Goal: Find contact information: Find contact information

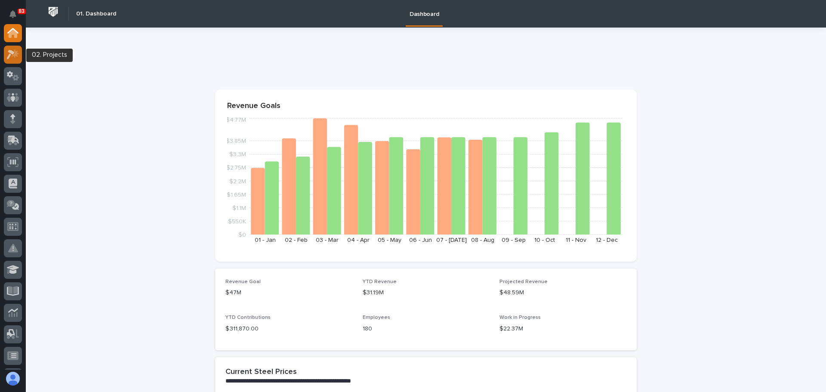
click at [15, 61] on div at bounding box center [13, 55] width 18 height 18
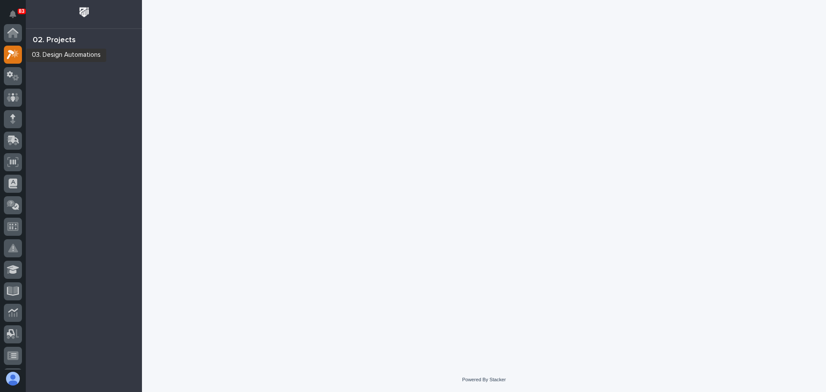
scroll to position [21, 0]
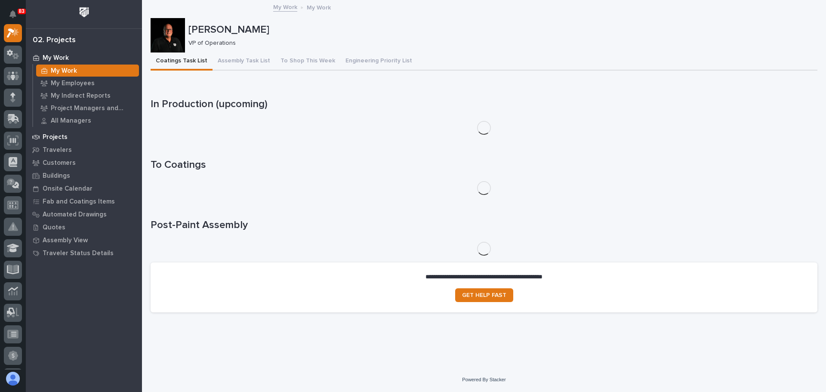
click at [61, 133] on p "Projects" at bounding box center [55, 137] width 25 height 8
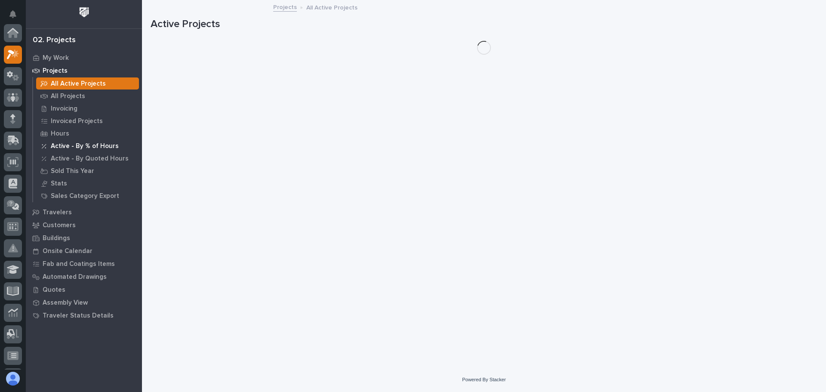
scroll to position [21, 0]
click at [86, 99] on div "All Projects" at bounding box center [87, 96] width 103 height 12
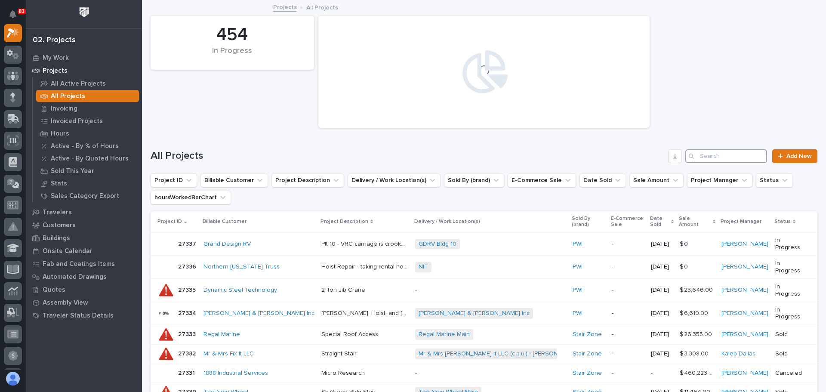
click at [549, 157] on input "Search" at bounding box center [726, 156] width 82 height 14
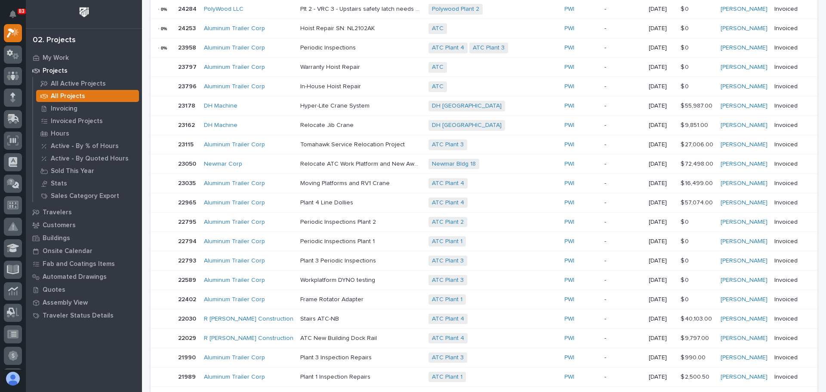
scroll to position [473, 0]
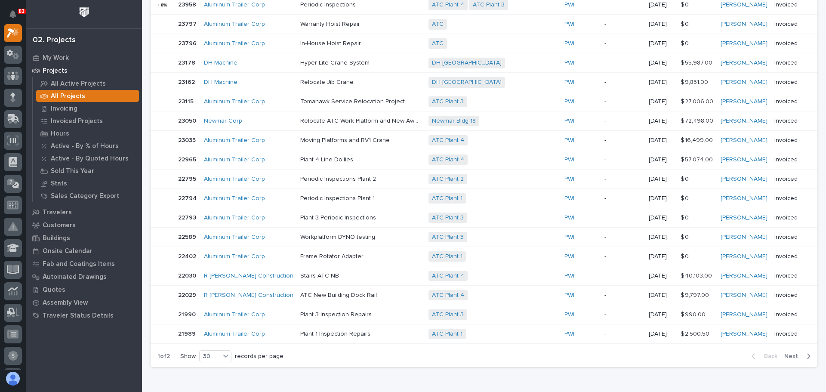
type input "ATC"
click at [549, 249] on button "Next" at bounding box center [798, 356] width 37 height 8
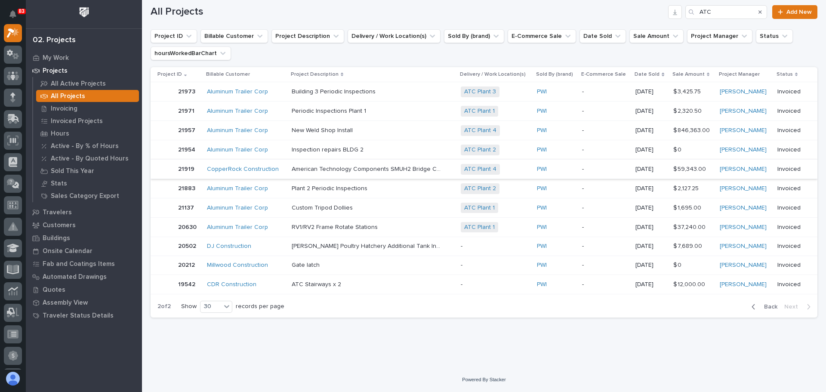
scroll to position [101, 0]
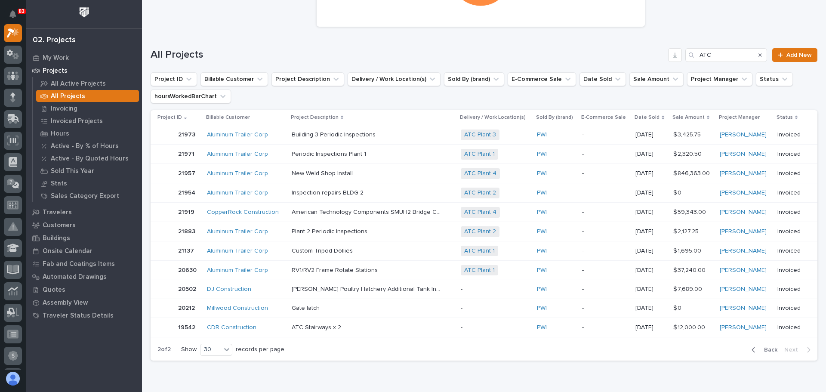
click at [277, 216] on div "CopperRock Construction" at bounding box center [245, 212] width 77 height 14
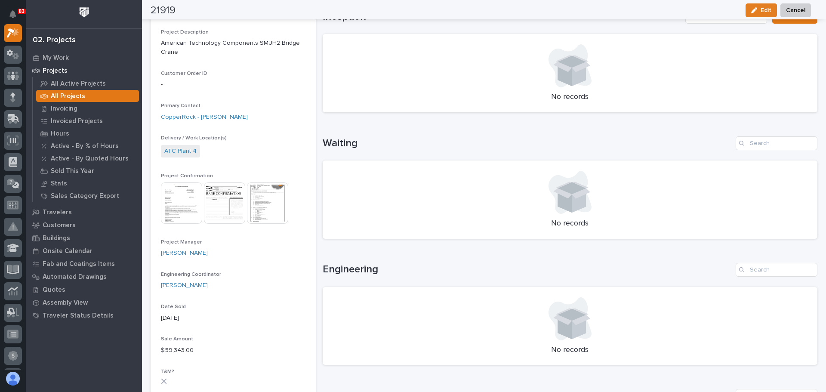
scroll to position [172, 0]
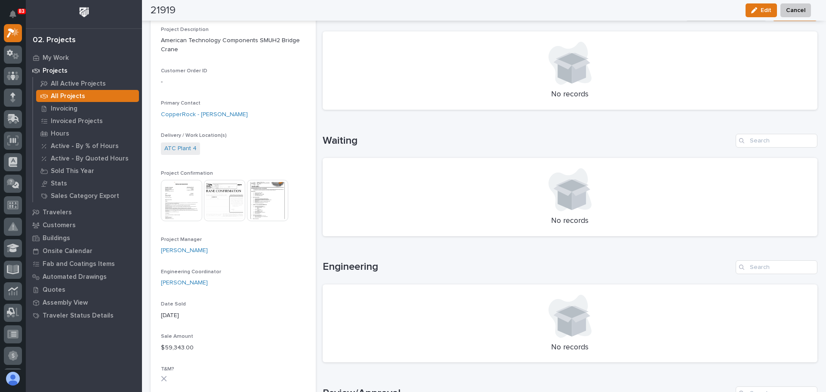
click at [262, 212] on img at bounding box center [267, 200] width 41 height 41
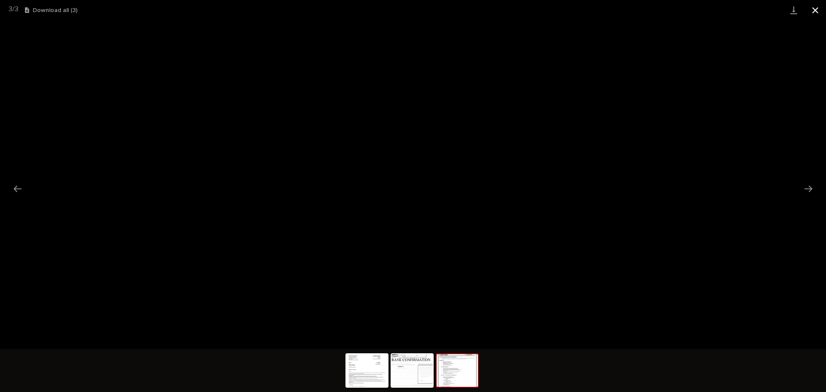
click at [549, 8] on button "Close gallery" at bounding box center [814, 10] width 21 height 20
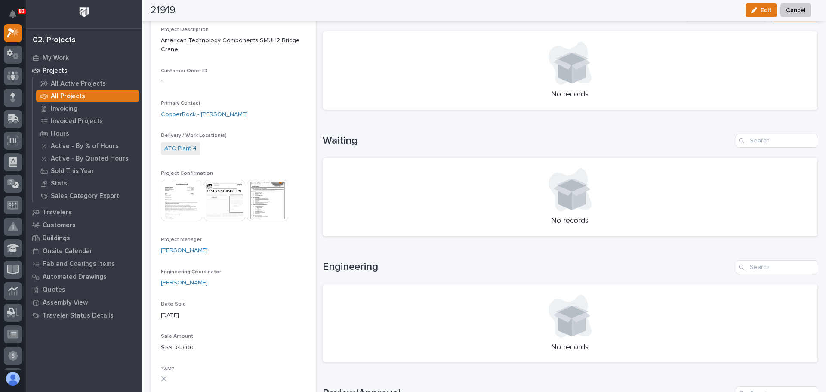
click at [279, 211] on img at bounding box center [267, 200] width 41 height 41
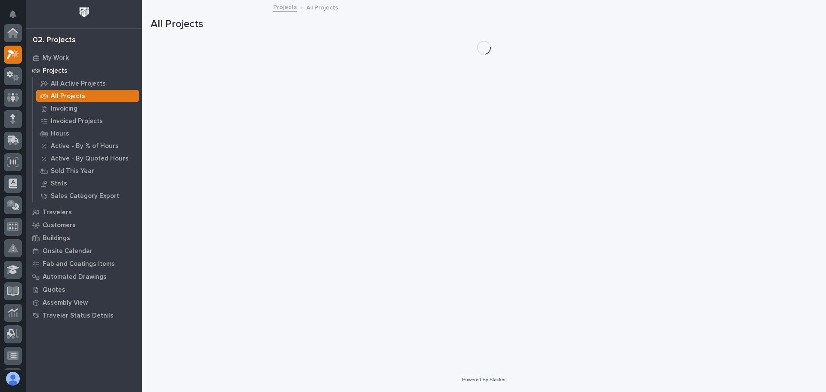
scroll to position [21, 0]
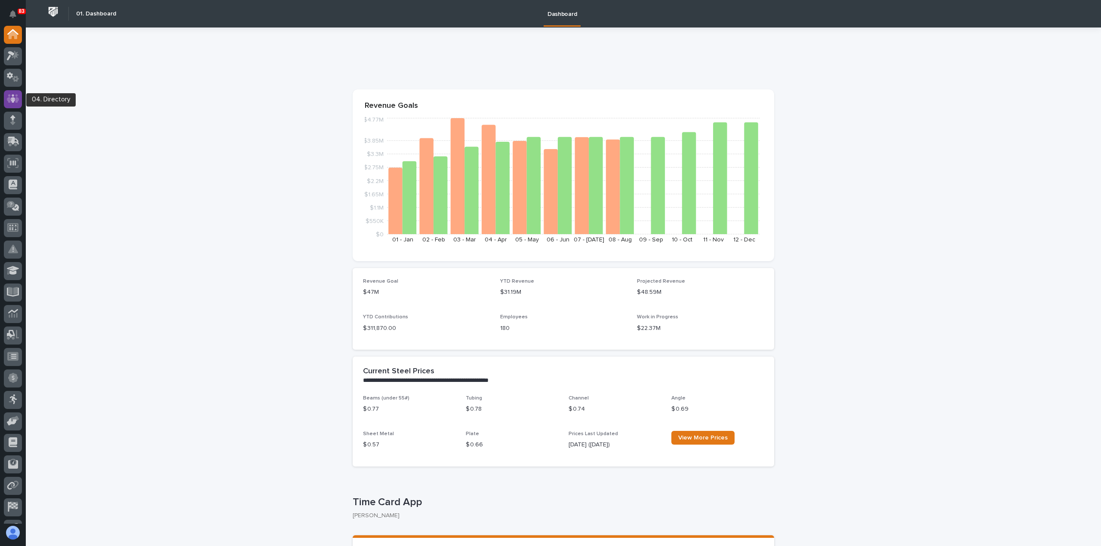
click at [10, 101] on icon at bounding box center [13, 99] width 12 height 9
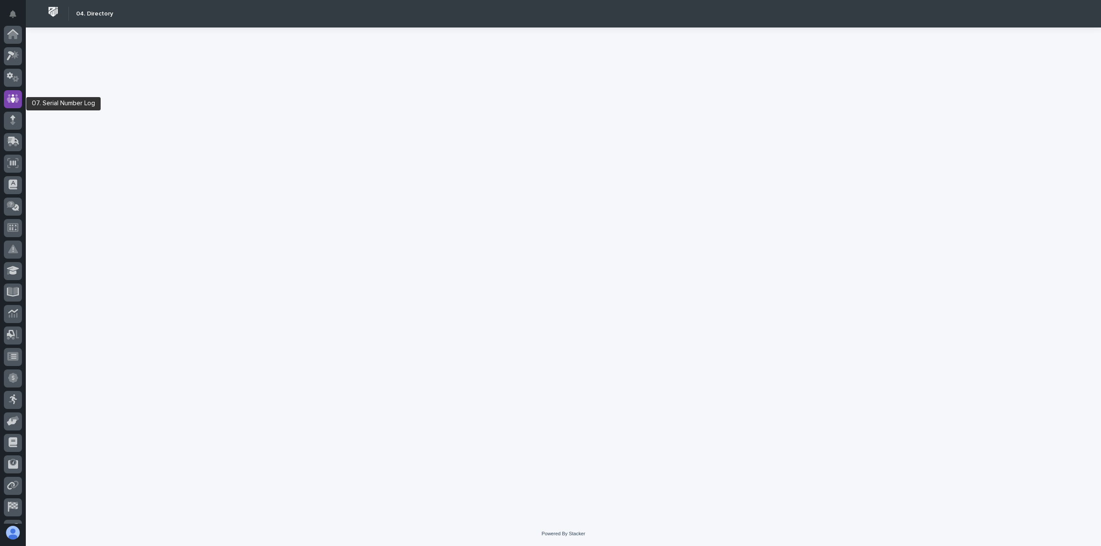
scroll to position [60, 0]
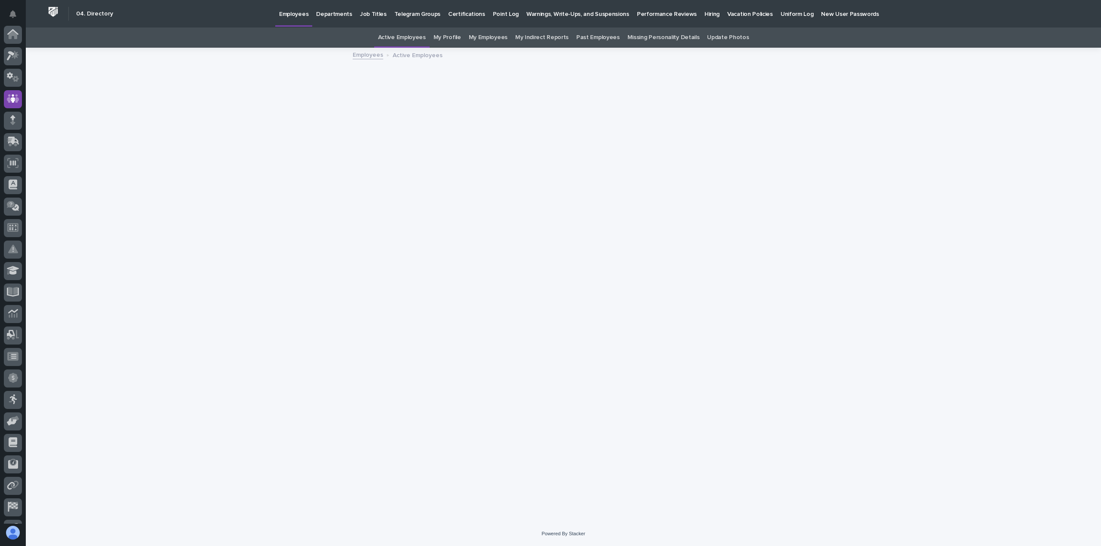
scroll to position [60, 0]
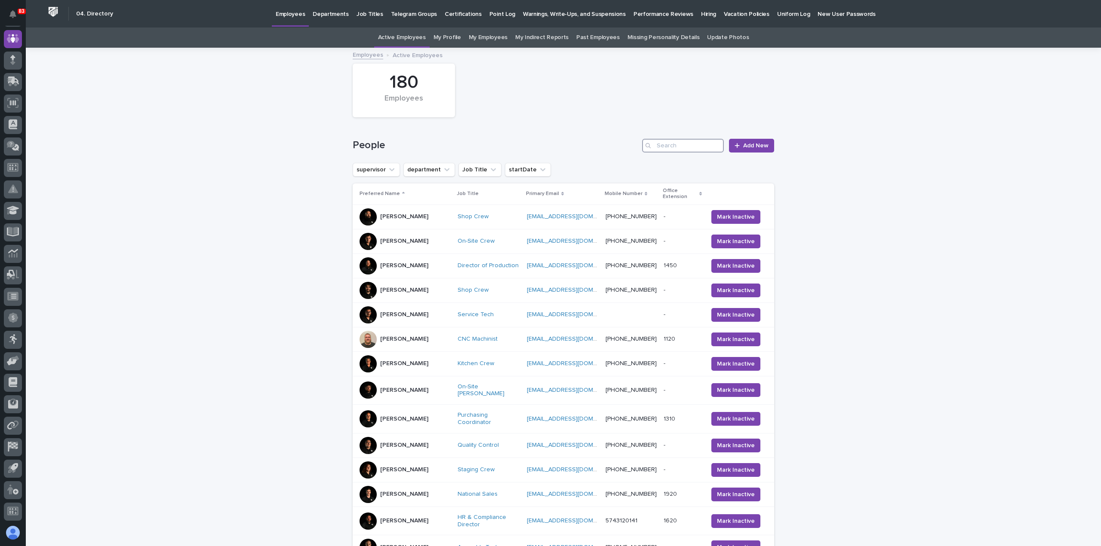
click at [658, 146] on input "Search" at bounding box center [683, 146] width 82 height 14
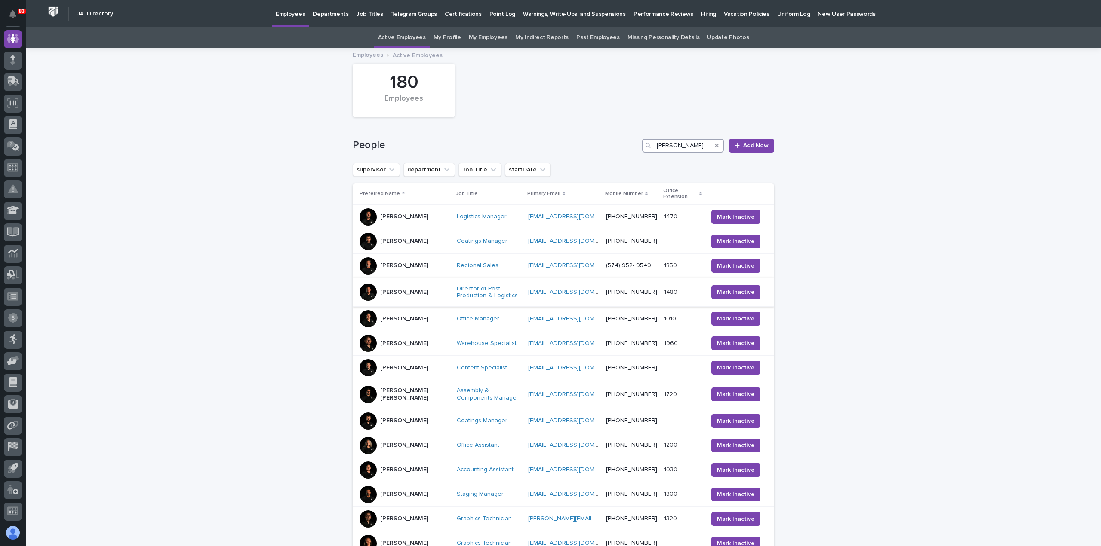
type input "ken"
click at [417, 300] on div "Ken Overmyer" at bounding box center [404, 292] width 90 height 17
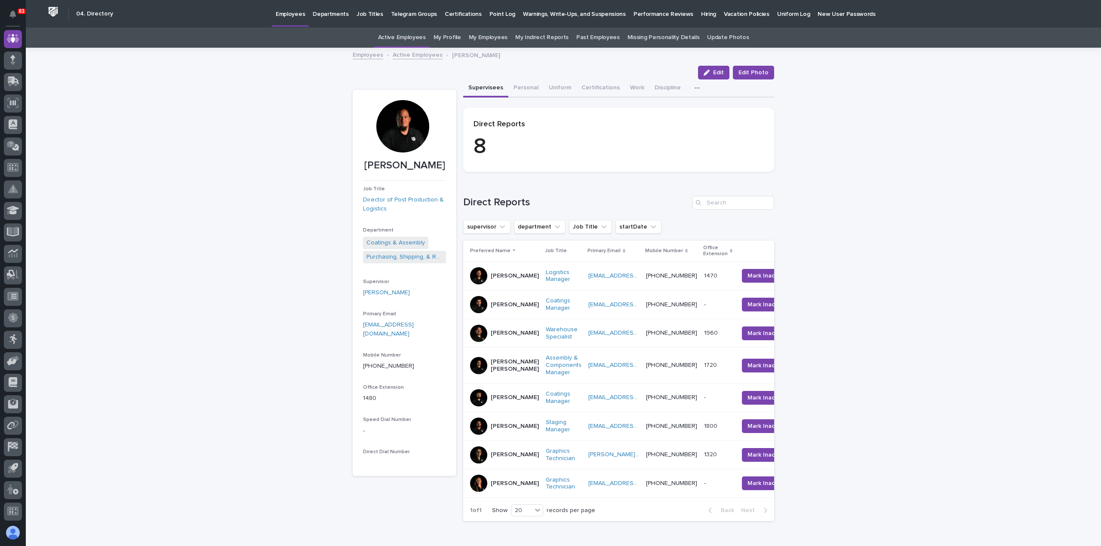
click at [500, 391] on p "Reinhart Burkholder" at bounding box center [515, 426] width 48 height 7
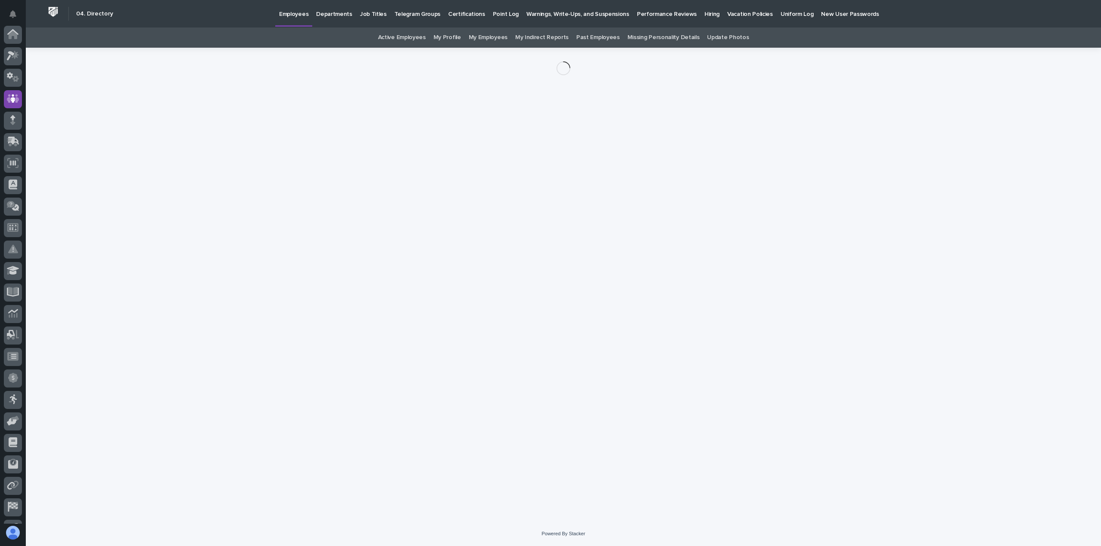
scroll to position [60, 0]
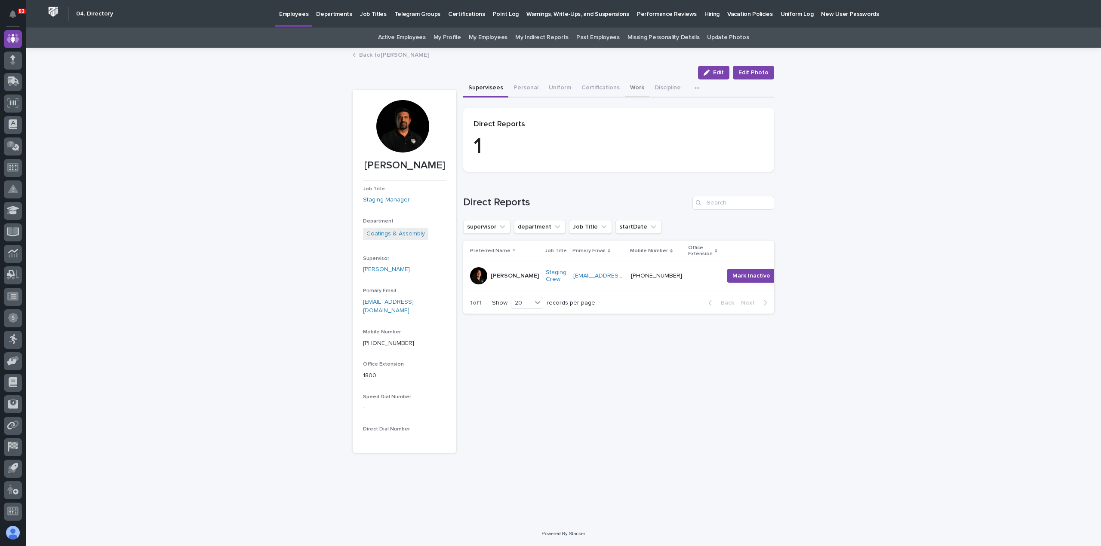
click at [629, 86] on button "Work" at bounding box center [637, 89] width 25 height 18
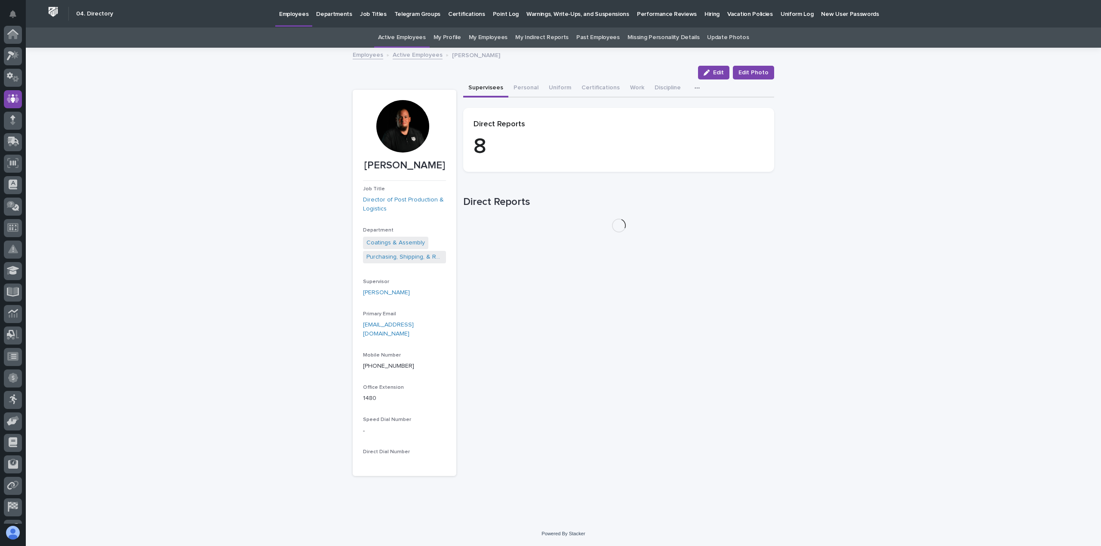
scroll to position [60, 0]
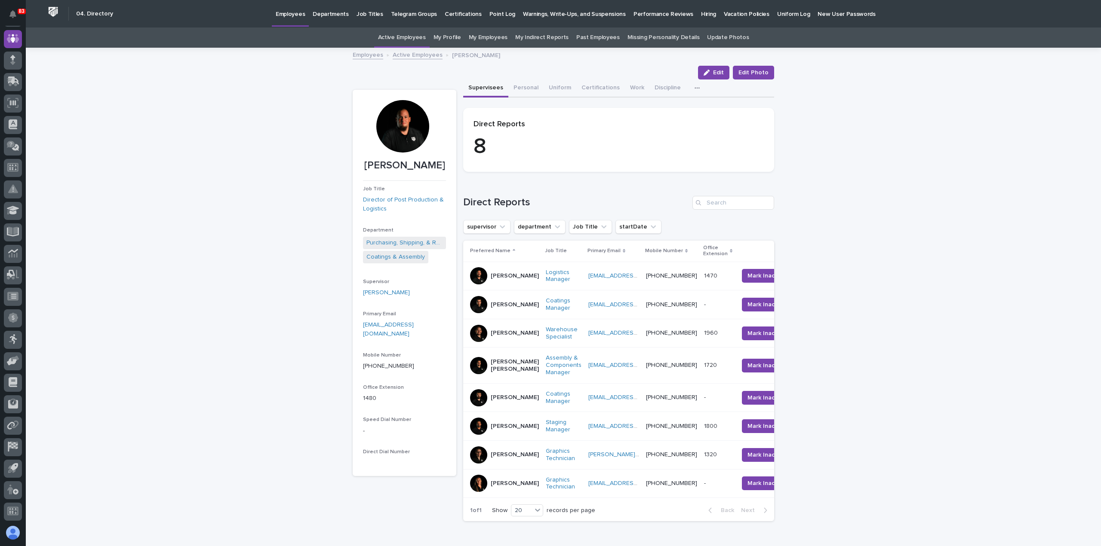
click at [519, 337] on p "Kenny Beachy" at bounding box center [515, 333] width 48 height 7
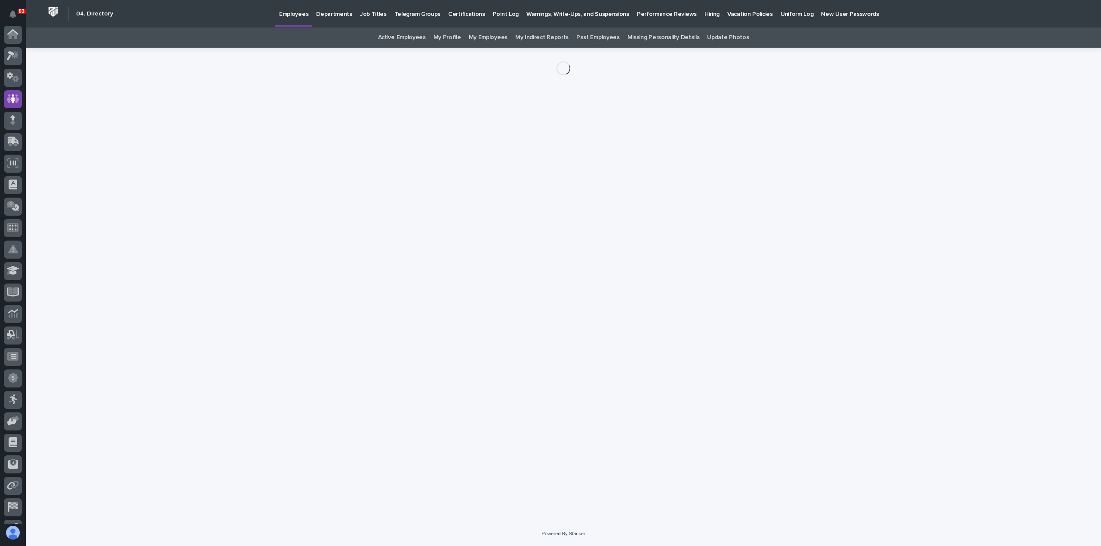
scroll to position [60, 0]
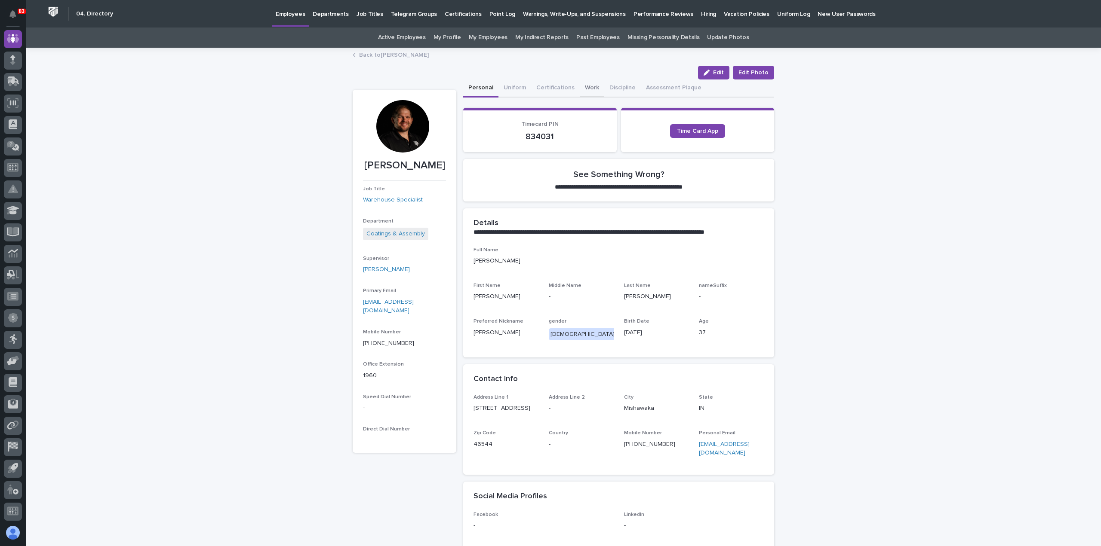
click at [590, 89] on button "Work" at bounding box center [592, 89] width 25 height 18
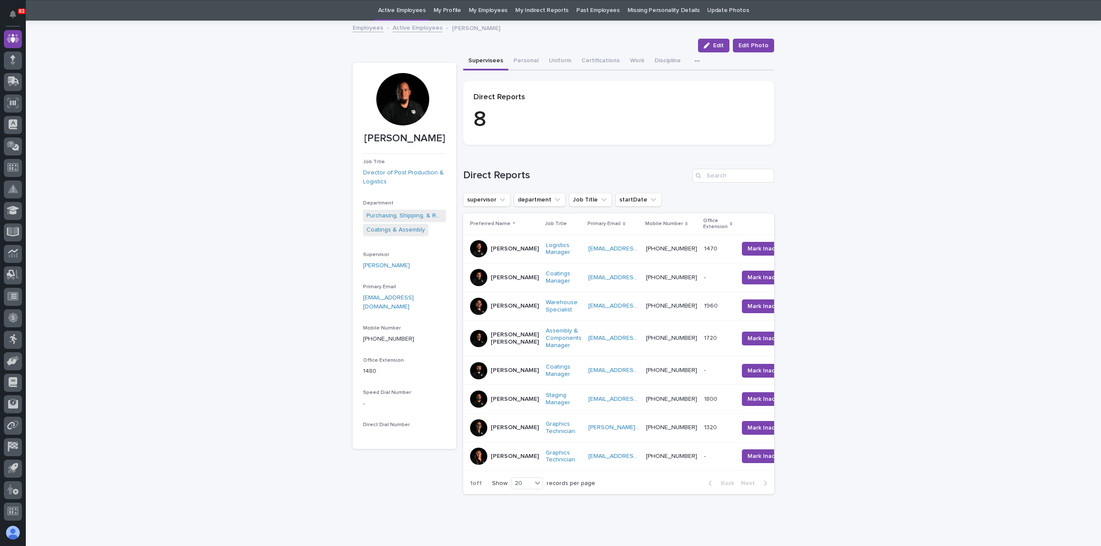
scroll to position [28, 0]
click at [512, 391] on p "Sarah Rucker" at bounding box center [515, 427] width 48 height 7
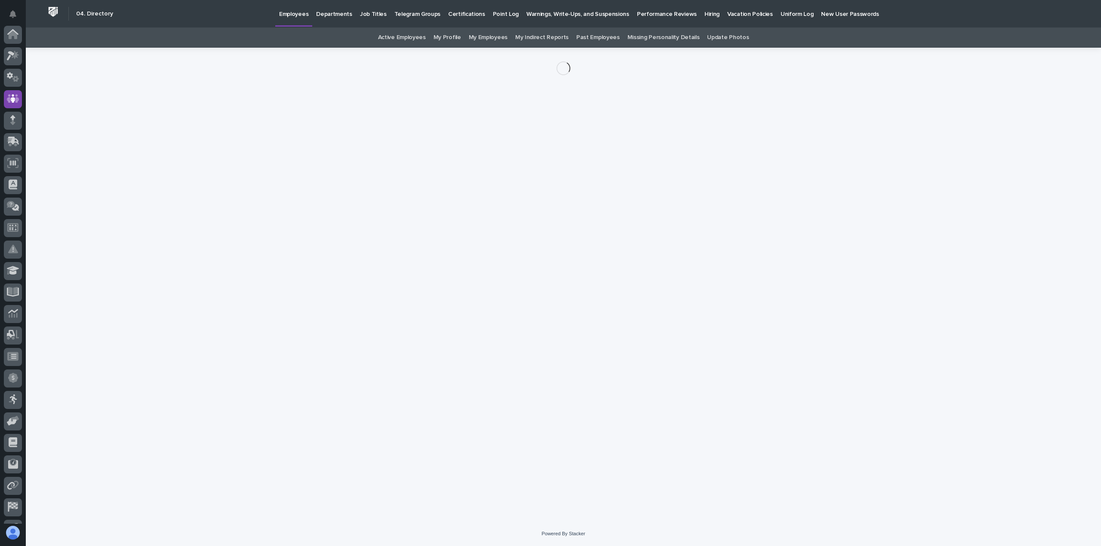
scroll to position [60, 0]
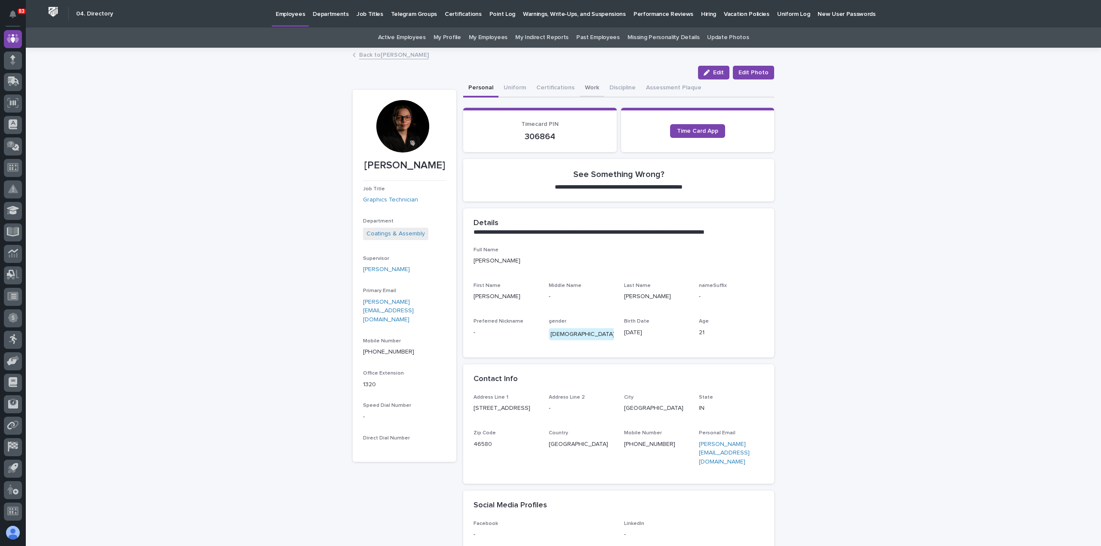
click at [584, 89] on button "Work" at bounding box center [592, 89] width 25 height 18
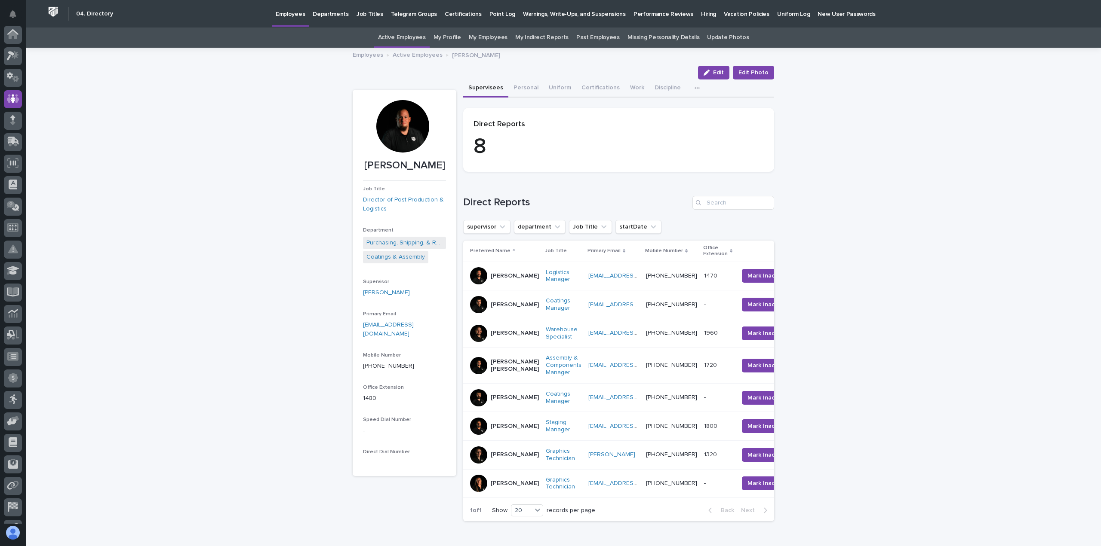
scroll to position [28, 0]
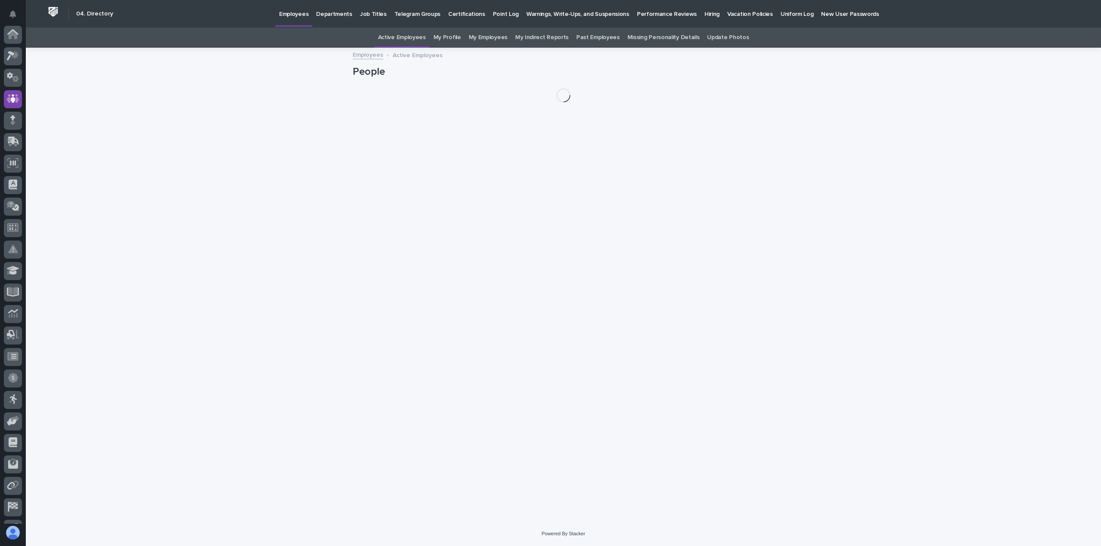
scroll to position [60, 0]
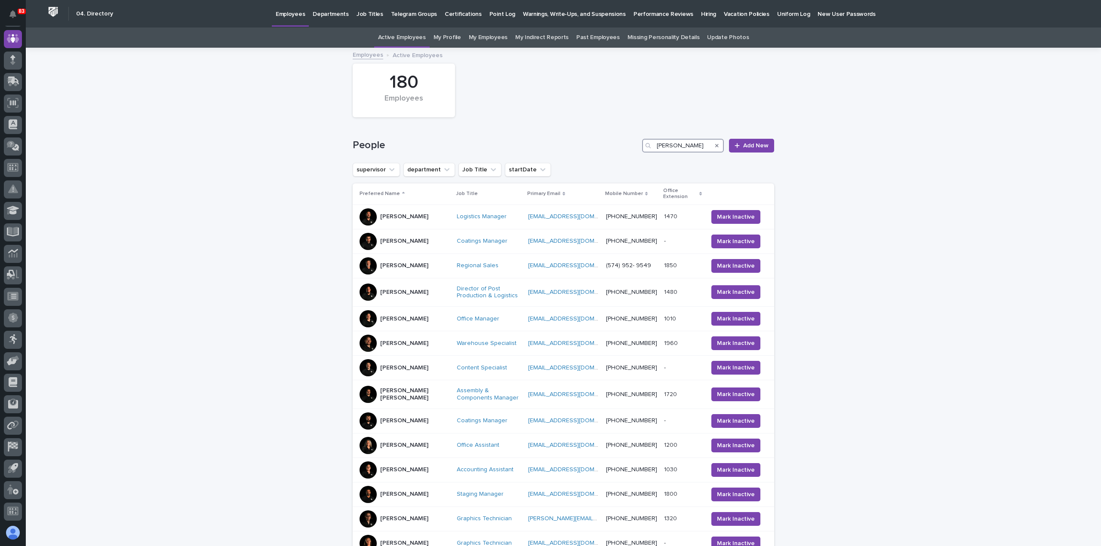
drag, startPoint x: 670, startPoint y: 140, endPoint x: 651, endPoint y: 143, distance: 18.8
click at [651, 143] on div "ken" at bounding box center [683, 146] width 82 height 14
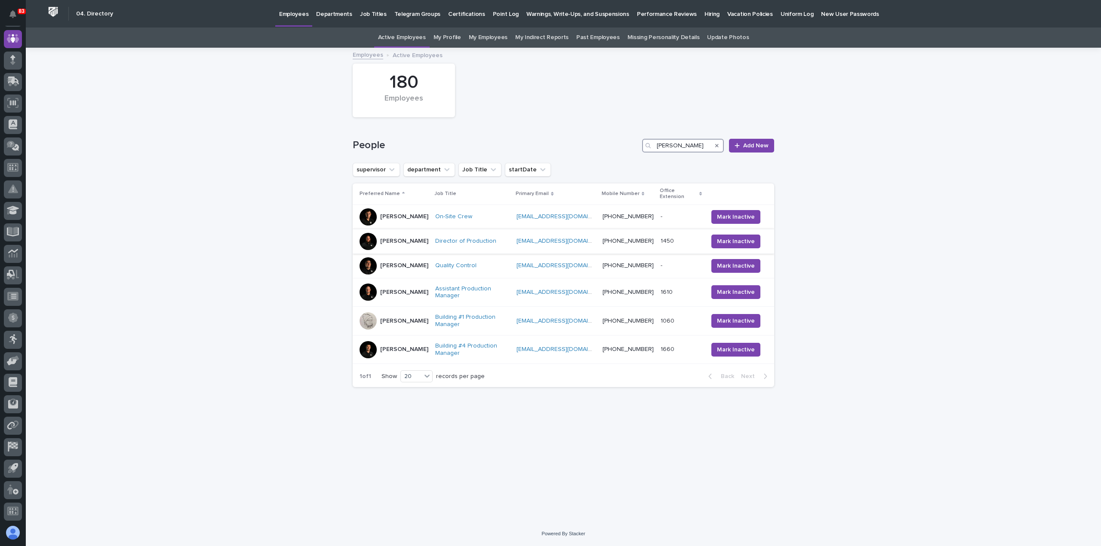
type input "adam"
click at [425, 240] on div "Adam Yutzy" at bounding box center [393, 241] width 69 height 17
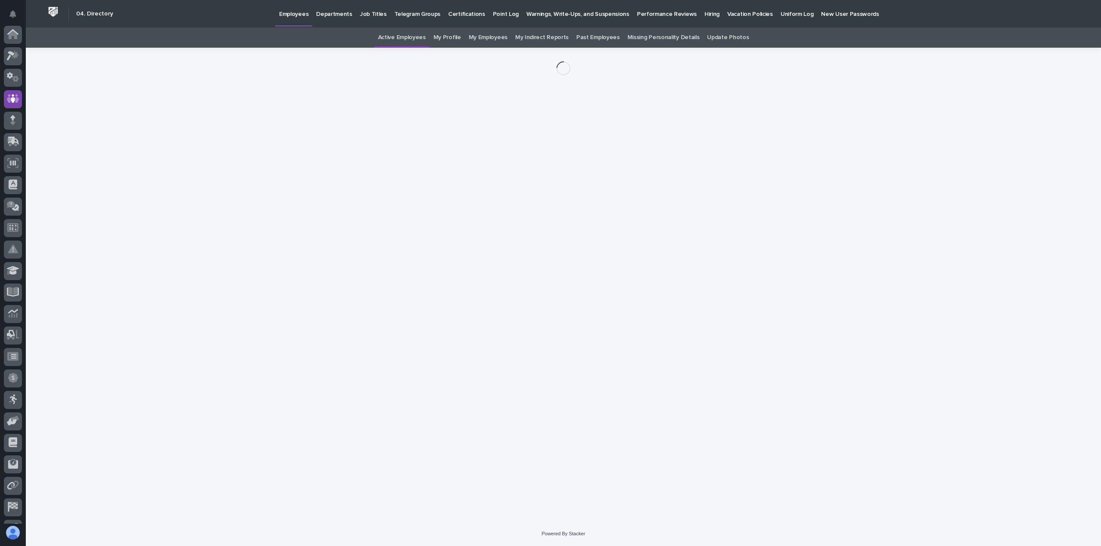
scroll to position [60, 0]
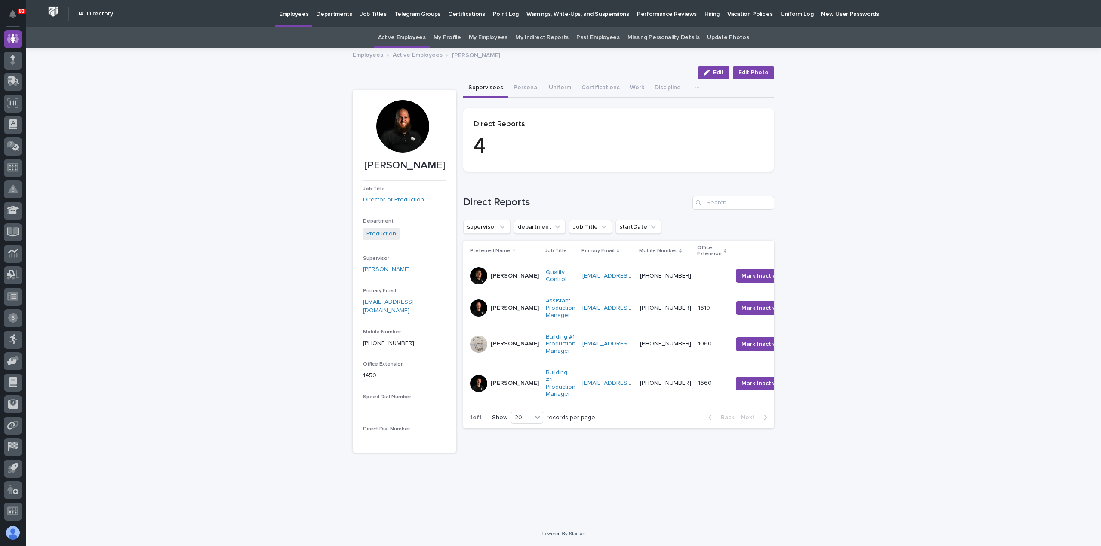
click at [510, 285] on div "Aro DePoy" at bounding box center [504, 275] width 69 height 17
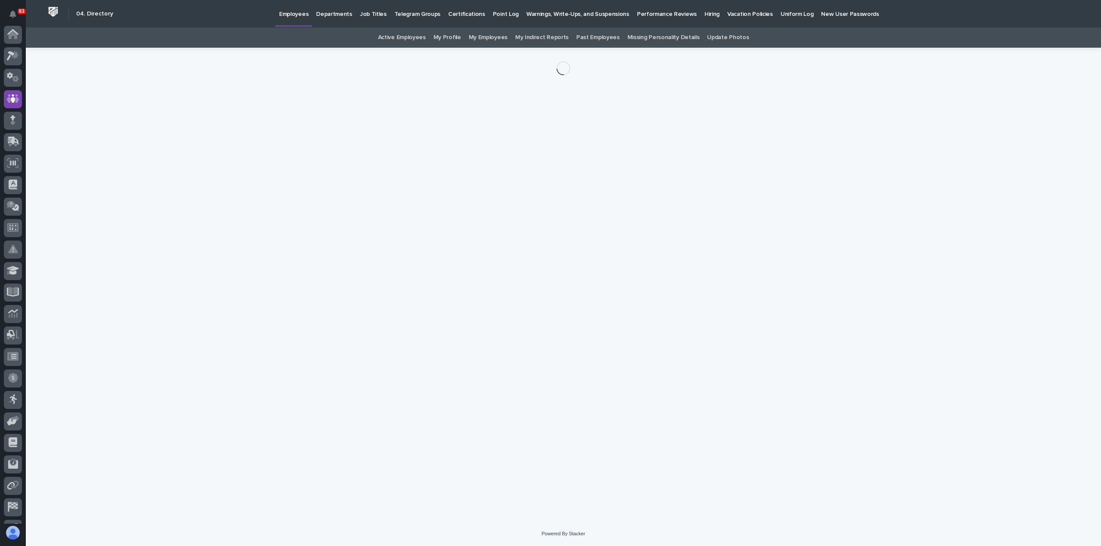
scroll to position [60, 0]
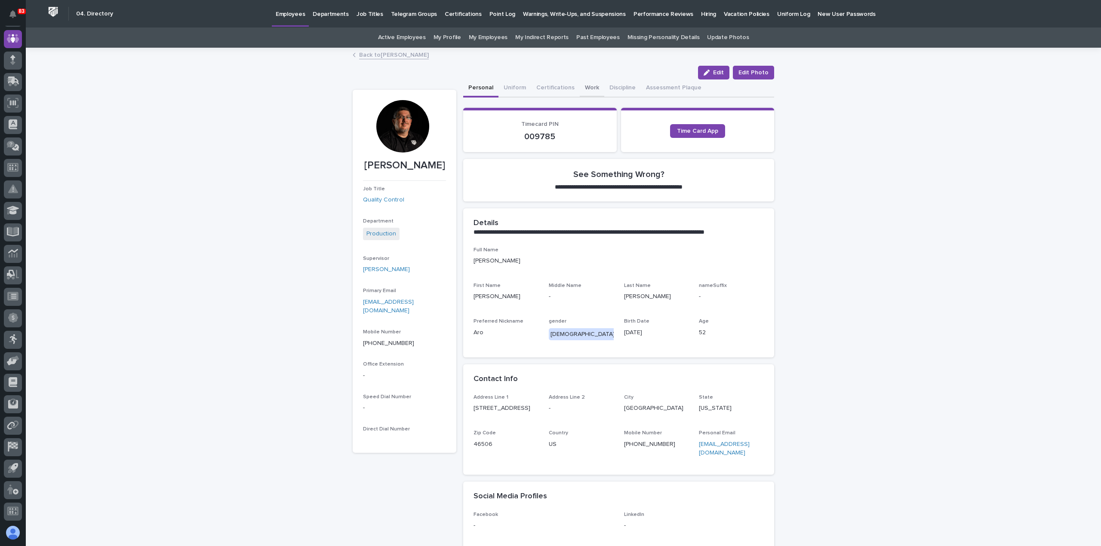
click at [580, 83] on button "Work" at bounding box center [592, 89] width 25 height 18
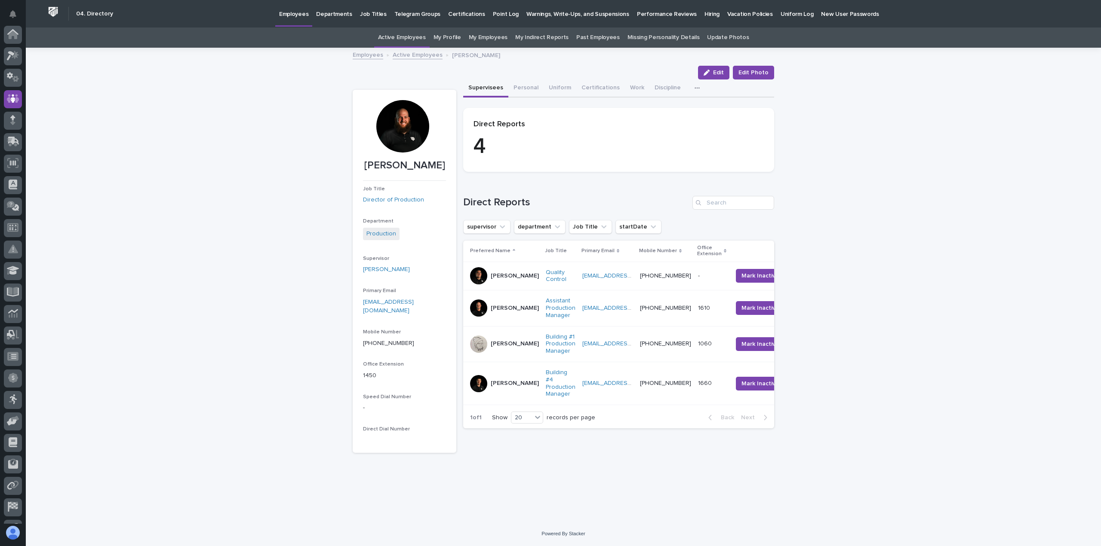
scroll to position [60, 0]
click at [520, 312] on p "Jared Hochstetler" at bounding box center [515, 308] width 48 height 7
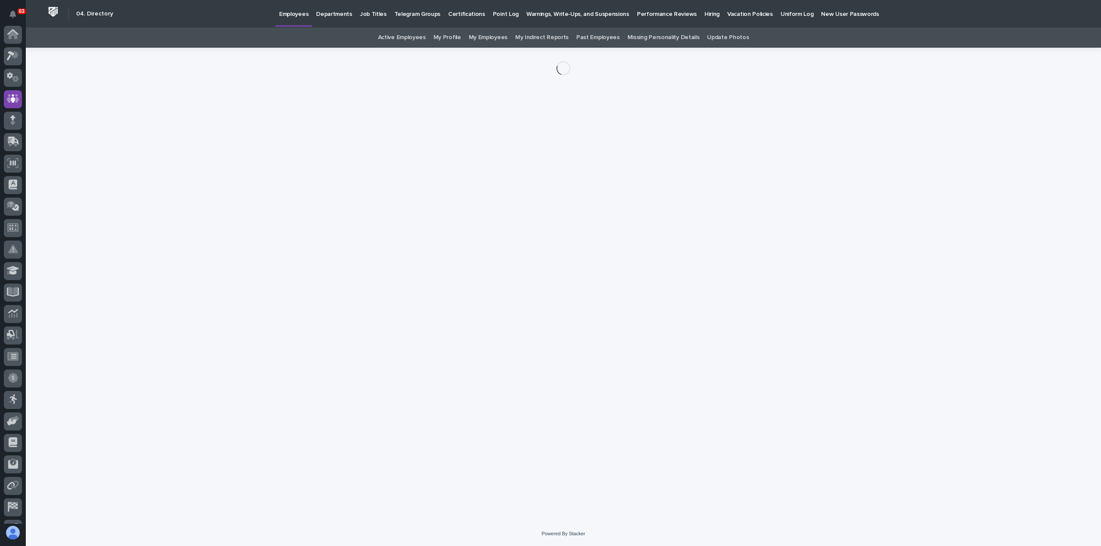
scroll to position [60, 0]
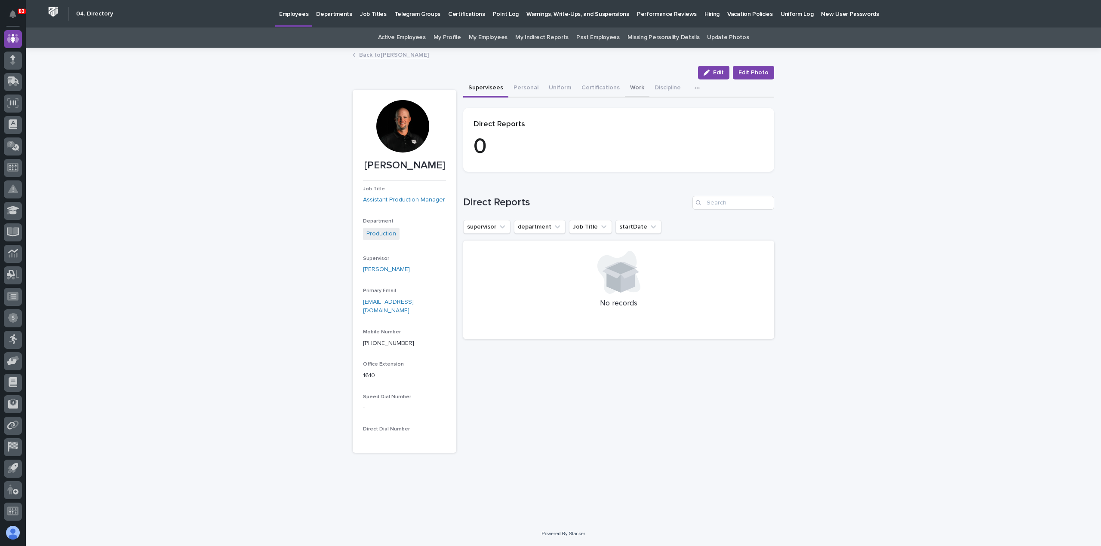
click at [629, 89] on button "Work" at bounding box center [637, 89] width 25 height 18
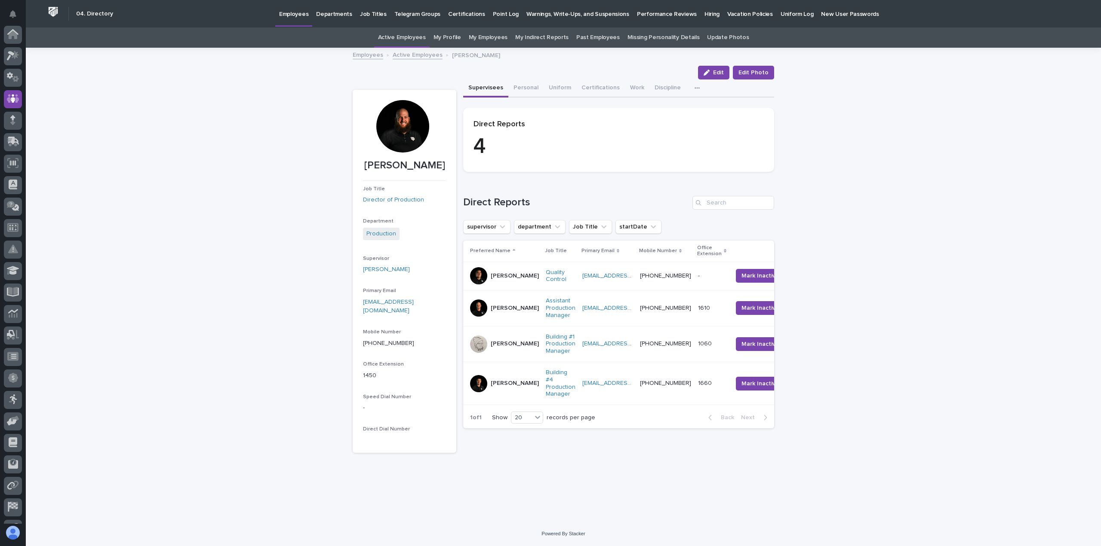
scroll to position [60, 0]
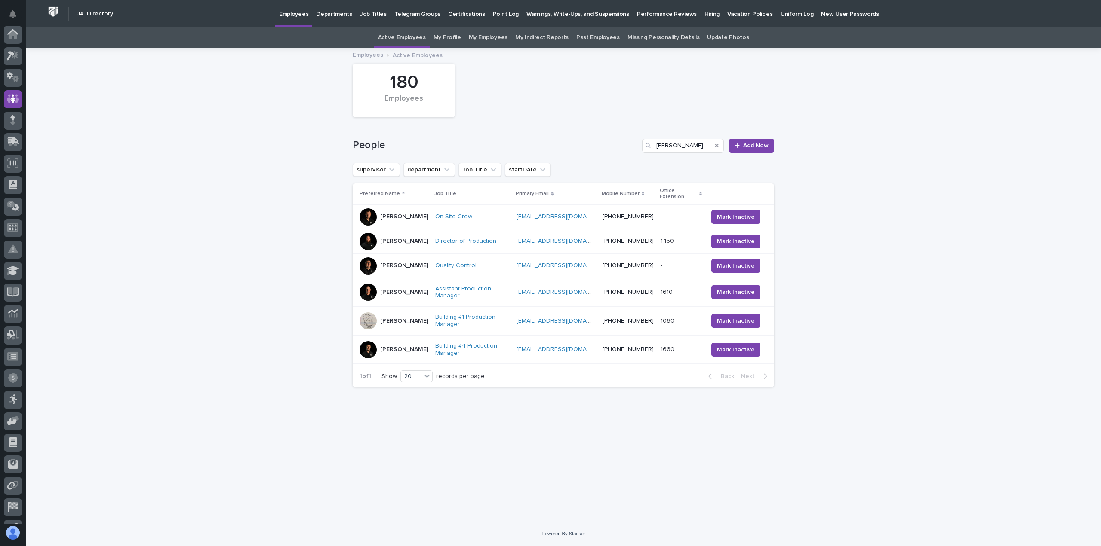
scroll to position [60, 0]
